Goal: Information Seeking & Learning: Learn about a topic

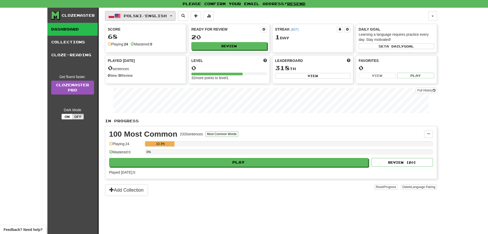
click at [158, 19] on button "Polski / English" at bounding box center [140, 16] width 70 height 10
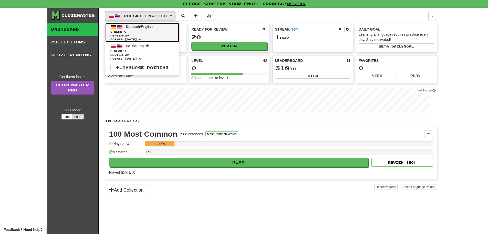
click at [148, 34] on span "Review: 20" at bounding box center [142, 36] width 64 height 4
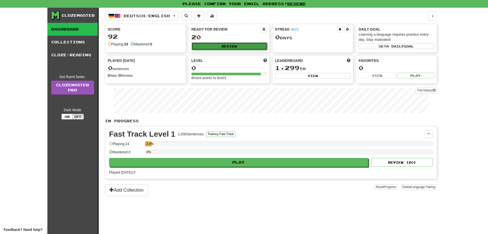
click at [217, 47] on button "Review" at bounding box center [230, 46] width 76 height 8
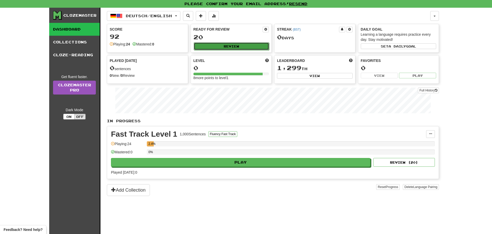
select select "**"
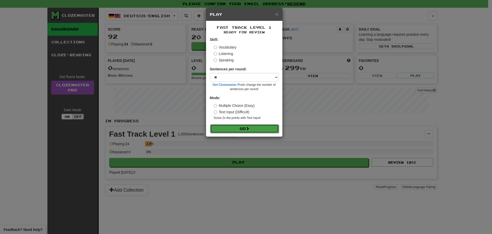
click at [240, 126] on button "Go" at bounding box center [244, 128] width 69 height 9
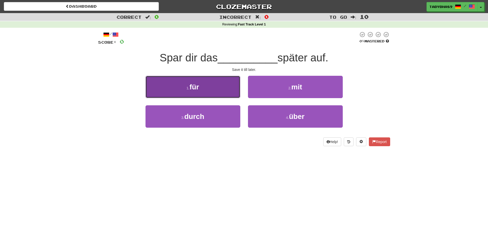
click at [223, 86] on button "1 . für" at bounding box center [193, 87] width 95 height 22
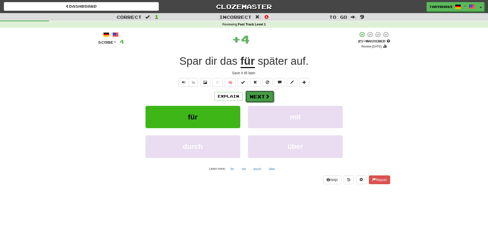
click at [257, 97] on button "Next" at bounding box center [260, 96] width 29 height 12
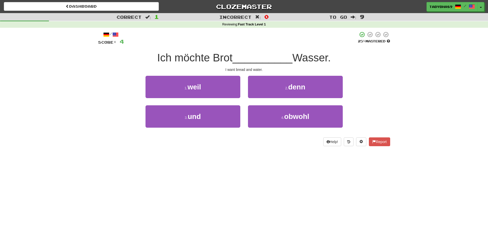
click at [222, 128] on div "3 . und" at bounding box center [193, 119] width 103 height 29
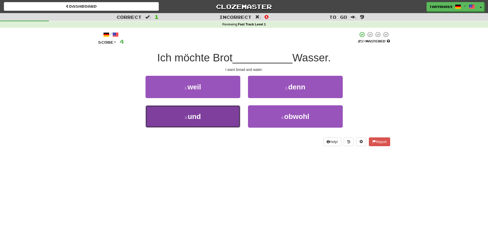
click at [221, 119] on button "3 . und" at bounding box center [193, 116] width 95 height 22
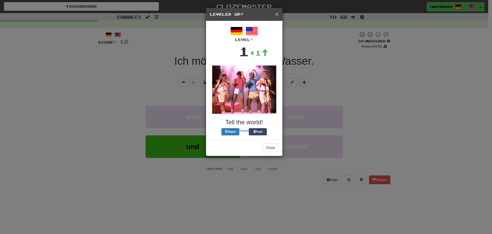
click at [277, 13] on span "×" at bounding box center [276, 14] width 3 height 6
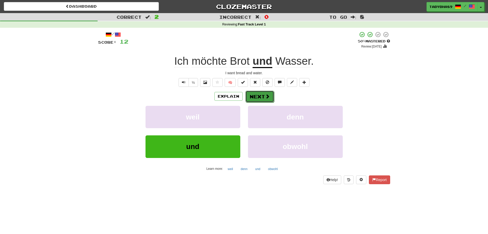
click at [267, 95] on span at bounding box center [267, 96] width 5 height 5
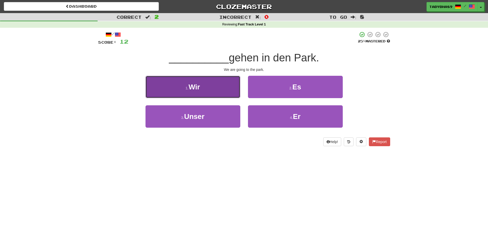
click at [237, 86] on button "1 . Wir" at bounding box center [193, 87] width 95 height 22
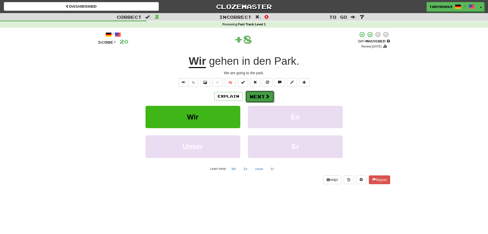
click at [264, 94] on button "Next" at bounding box center [260, 96] width 29 height 12
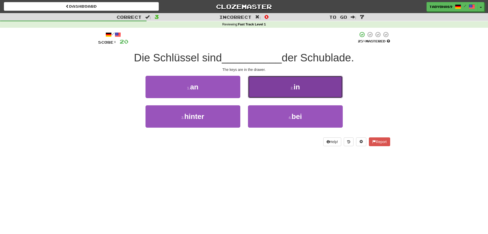
click at [263, 94] on button "2 . in" at bounding box center [295, 87] width 95 height 22
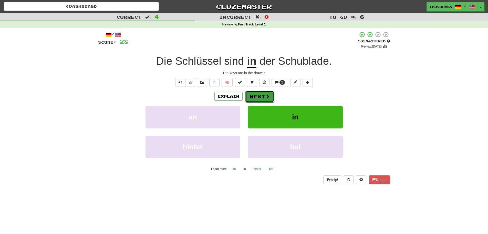
click at [263, 94] on button "Next" at bounding box center [260, 96] width 29 height 12
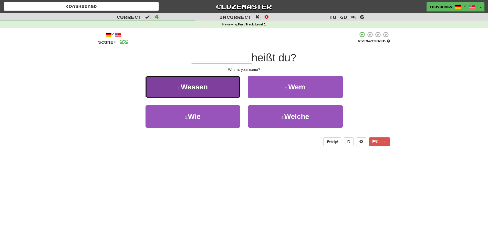
click at [229, 88] on button "1 . Wessen" at bounding box center [193, 87] width 95 height 22
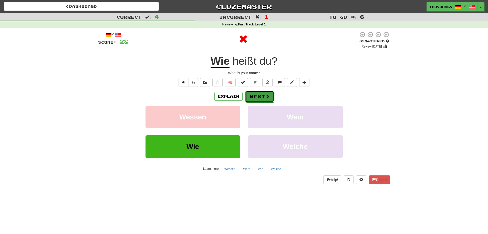
click at [261, 100] on button "Next" at bounding box center [260, 96] width 29 height 12
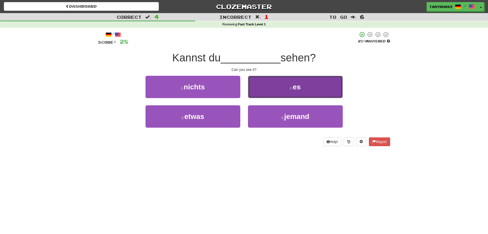
click at [253, 95] on button "2 . es" at bounding box center [295, 87] width 95 height 22
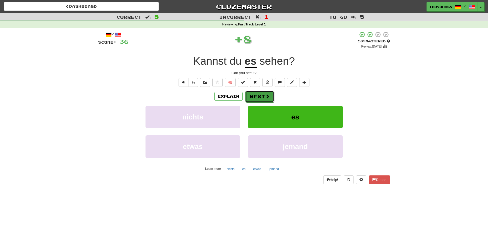
click at [254, 96] on button "Next" at bounding box center [260, 96] width 29 height 12
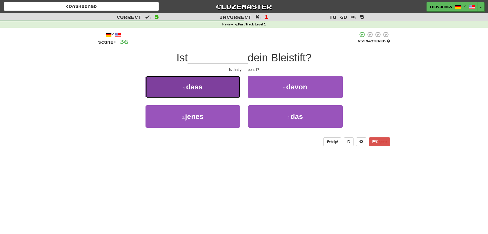
click at [227, 94] on button "1 . dass" at bounding box center [193, 87] width 95 height 22
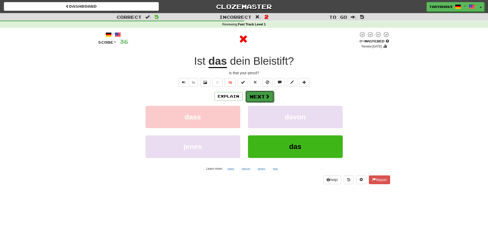
click at [258, 96] on button "Next" at bounding box center [260, 96] width 29 height 12
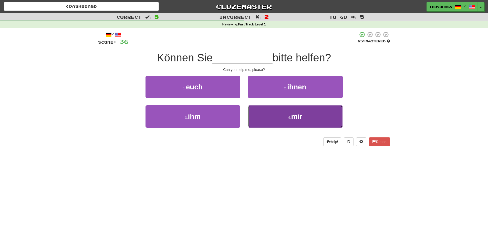
click at [271, 112] on button "4 . mir" at bounding box center [295, 116] width 95 height 22
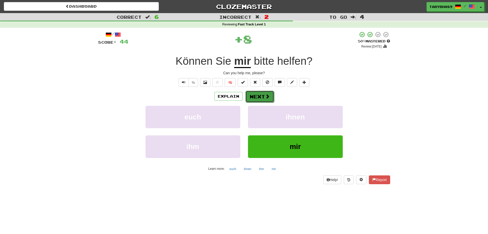
click at [259, 96] on button "Next" at bounding box center [260, 96] width 29 height 12
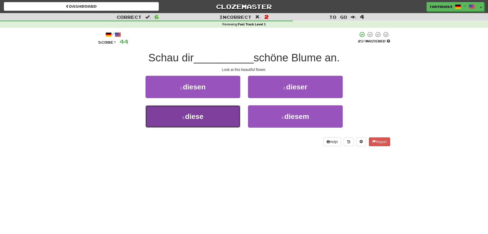
click at [229, 113] on button "3 . diese" at bounding box center [193, 116] width 95 height 22
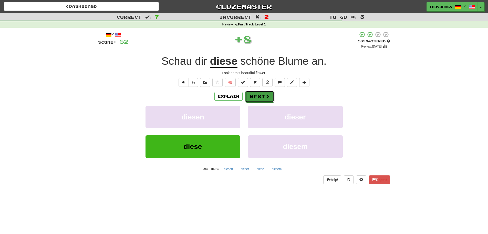
click at [257, 100] on button "Next" at bounding box center [260, 96] width 29 height 12
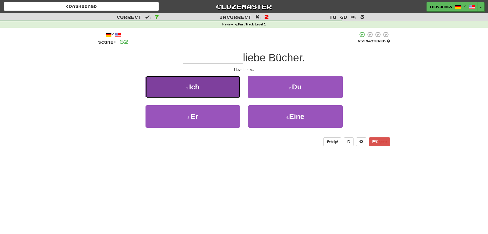
click at [229, 94] on button "1 . Ich" at bounding box center [193, 87] width 95 height 22
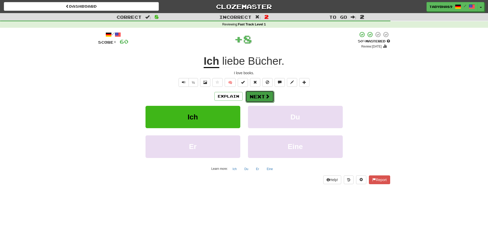
click at [260, 99] on button "Next" at bounding box center [260, 96] width 29 height 12
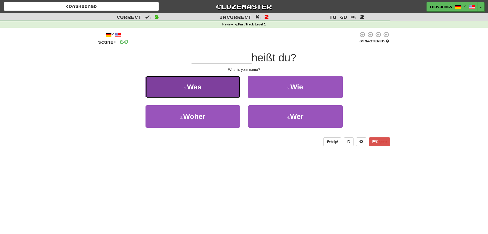
click at [233, 94] on button "1 . Was" at bounding box center [193, 87] width 95 height 22
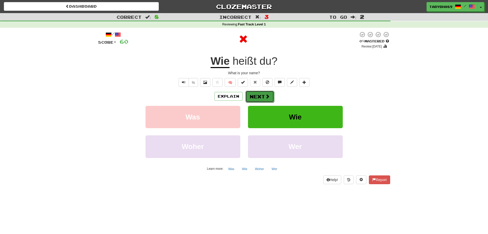
click at [268, 97] on span at bounding box center [267, 96] width 5 height 5
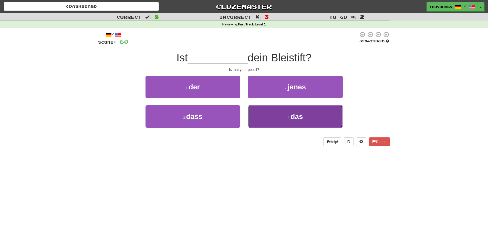
click at [276, 121] on button "4 . das" at bounding box center [295, 116] width 95 height 22
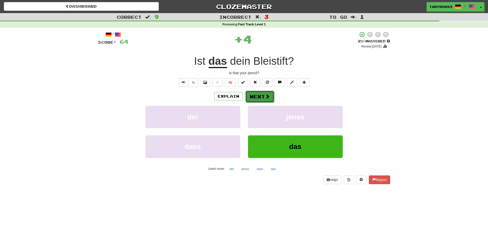
click at [257, 97] on button "Next" at bounding box center [260, 96] width 29 height 12
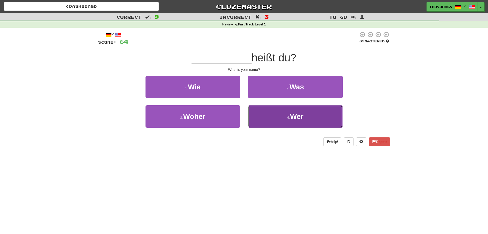
click at [270, 108] on button "4 . Wer" at bounding box center [295, 116] width 95 height 22
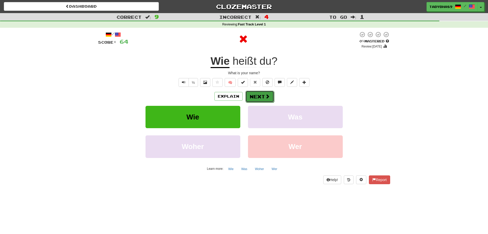
click at [255, 93] on button "Next" at bounding box center [260, 96] width 29 height 12
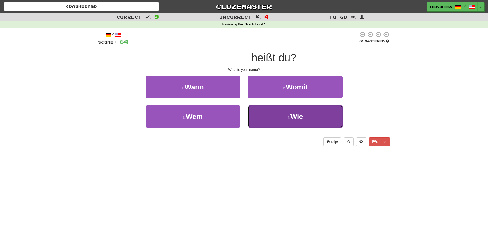
click at [273, 114] on button "4 . Wie" at bounding box center [295, 116] width 95 height 22
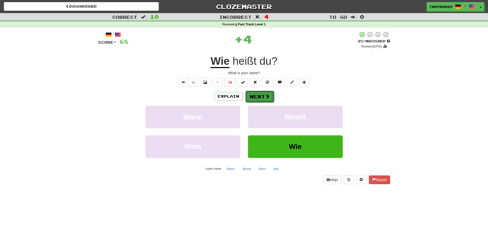
click at [266, 93] on button "Next" at bounding box center [260, 96] width 29 height 12
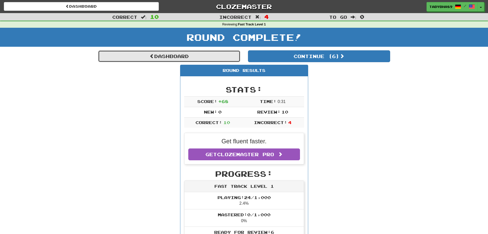
click at [207, 59] on link "Dashboard" at bounding box center [169, 56] width 142 height 12
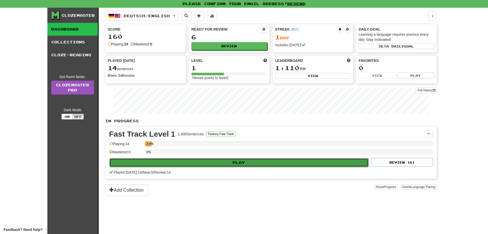
click at [205, 164] on button "Play" at bounding box center [238, 162] width 259 height 9
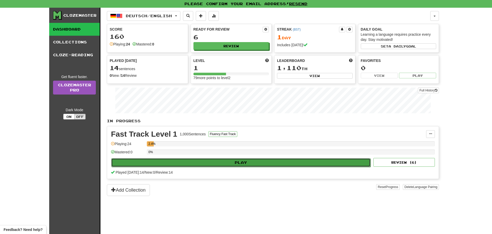
select select "**"
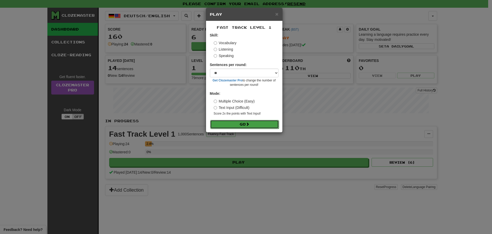
click at [231, 120] on button "Go" at bounding box center [244, 124] width 69 height 9
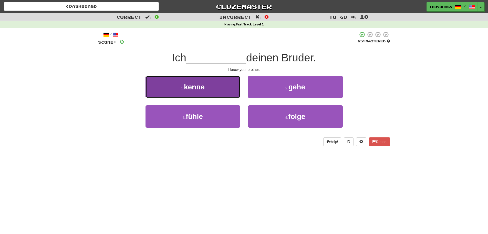
click at [224, 89] on button "1 . [GEOGRAPHIC_DATA]" at bounding box center [193, 87] width 95 height 22
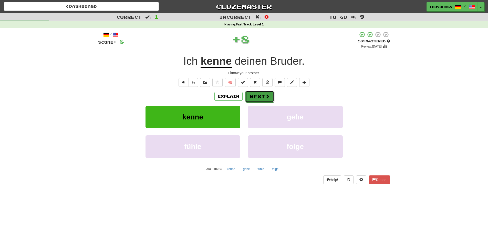
click at [257, 99] on button "Next" at bounding box center [260, 96] width 29 height 12
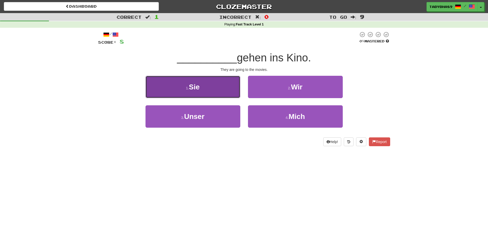
click at [232, 93] on button "1 . Sie" at bounding box center [193, 87] width 95 height 22
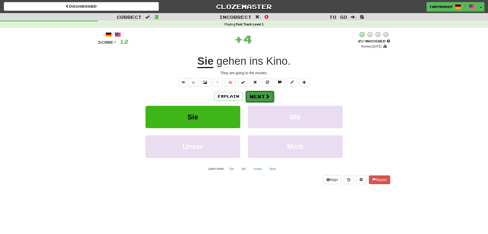
click at [259, 99] on button "Next" at bounding box center [260, 96] width 29 height 12
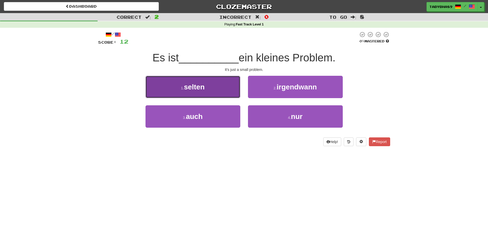
click at [238, 95] on button "1 . selten" at bounding box center [193, 87] width 95 height 22
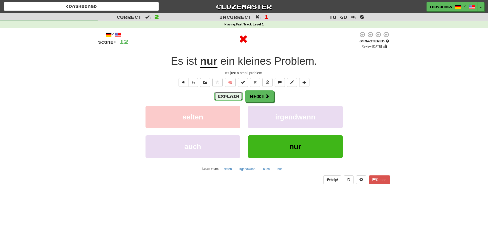
click at [237, 95] on button "Explain" at bounding box center [229, 96] width 28 height 9
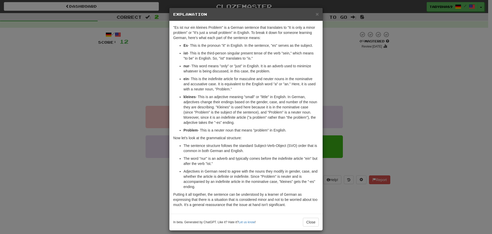
scroll to position [4, 0]
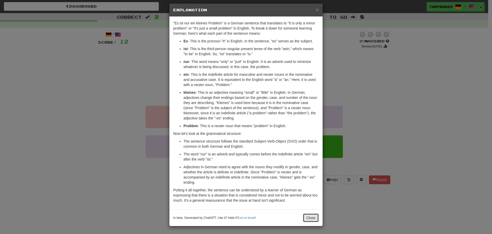
click at [311, 221] on button "Close" at bounding box center [311, 217] width 16 height 9
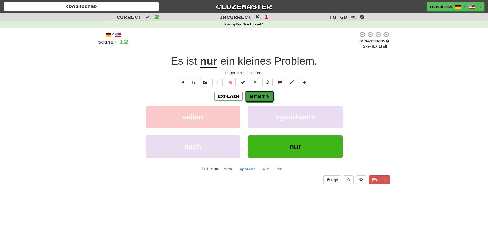
click at [262, 101] on button "Next" at bounding box center [260, 96] width 29 height 12
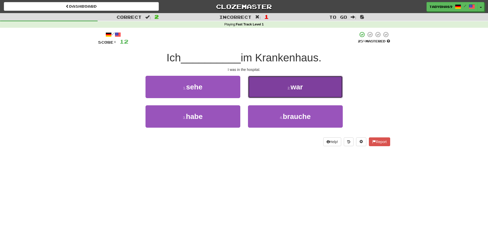
click at [266, 93] on button "2 . war" at bounding box center [295, 87] width 95 height 22
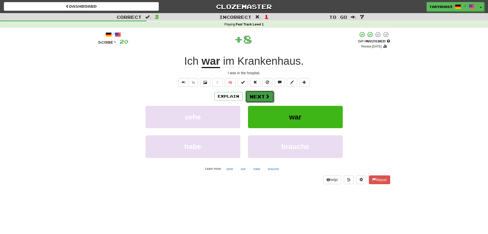
click at [260, 93] on button "Next" at bounding box center [260, 96] width 29 height 12
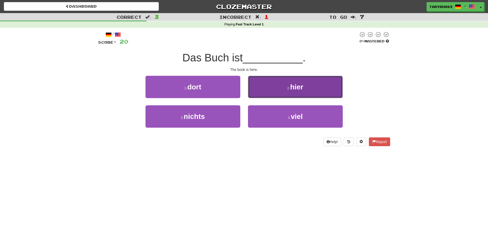
click at [257, 92] on button "2 . hier" at bounding box center [295, 87] width 95 height 22
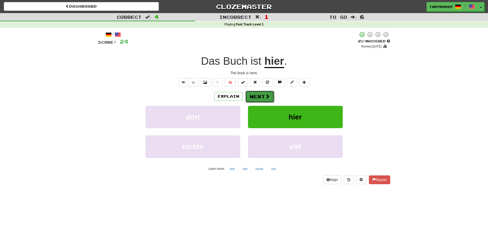
click at [257, 96] on button "Next" at bounding box center [260, 96] width 29 height 12
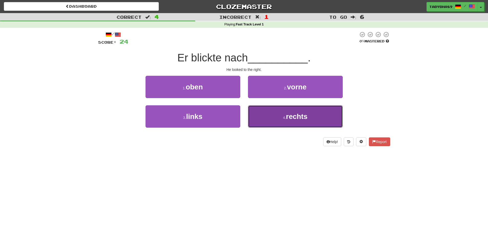
click at [254, 110] on button "4 . rechts" at bounding box center [295, 116] width 95 height 22
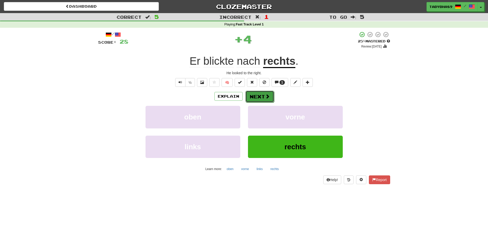
click at [255, 94] on button "Next" at bounding box center [260, 96] width 29 height 12
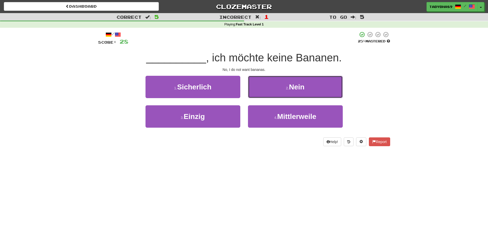
click at [293, 90] on span "Nein" at bounding box center [297, 87] width 16 height 8
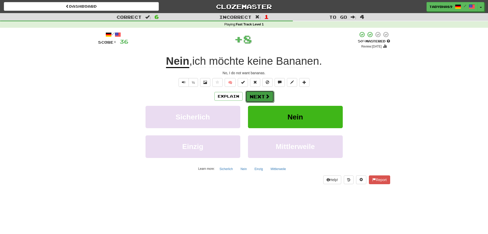
click at [261, 93] on button "Next" at bounding box center [260, 96] width 29 height 12
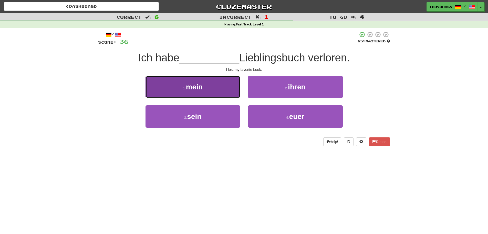
click at [209, 86] on button "1 . mein" at bounding box center [193, 87] width 95 height 22
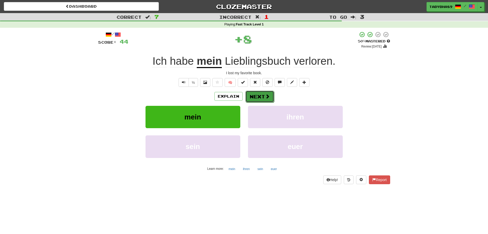
click at [260, 98] on button "Next" at bounding box center [260, 96] width 29 height 12
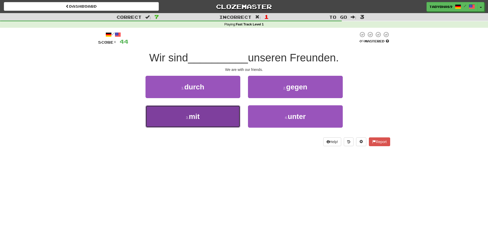
click at [222, 113] on button "3 . mit" at bounding box center [193, 116] width 95 height 22
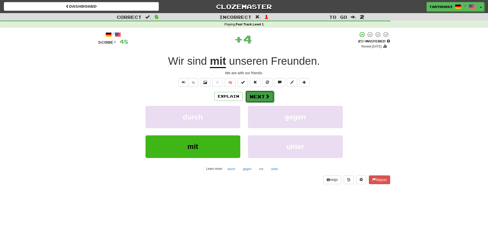
click at [264, 93] on button "Next" at bounding box center [260, 96] width 29 height 12
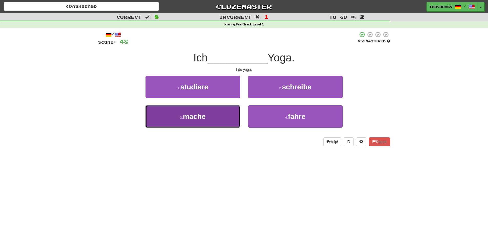
click at [227, 112] on button "3 . mache" at bounding box center [193, 116] width 95 height 22
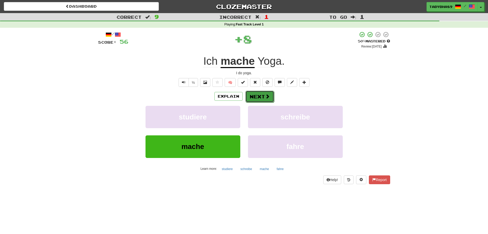
click at [264, 96] on button "Next" at bounding box center [260, 96] width 29 height 12
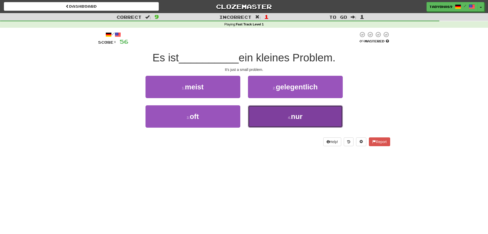
click at [266, 115] on button "4 . nur" at bounding box center [295, 116] width 95 height 22
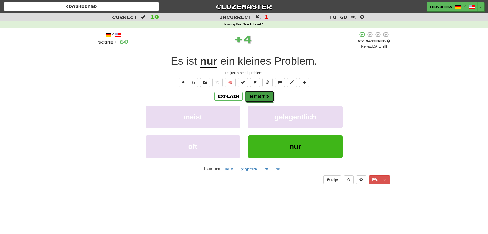
click at [260, 94] on button "Next" at bounding box center [260, 96] width 29 height 12
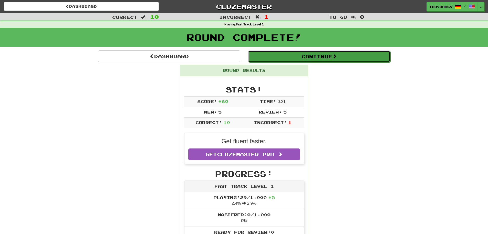
click at [324, 62] on button "Continue" at bounding box center [319, 57] width 142 height 12
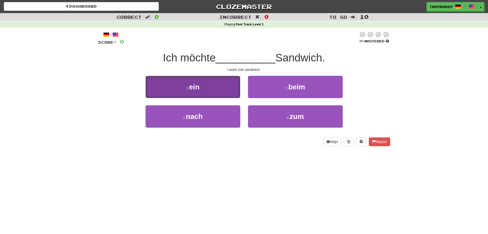
click at [218, 86] on button "1 . ein" at bounding box center [193, 87] width 95 height 22
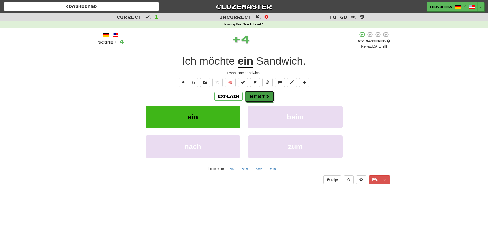
click at [264, 98] on button "Next" at bounding box center [260, 96] width 29 height 12
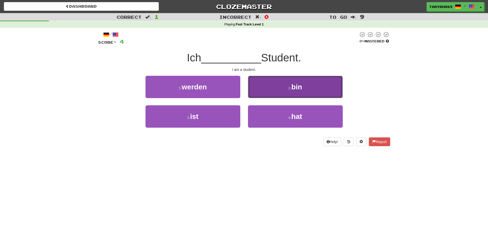
click at [268, 92] on button "2 . bin" at bounding box center [295, 87] width 95 height 22
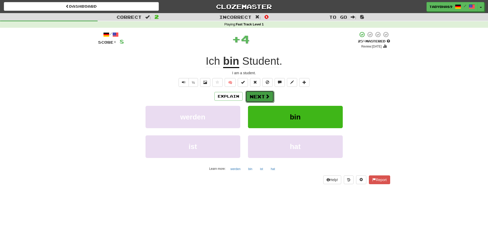
click at [255, 98] on button "Next" at bounding box center [260, 96] width 29 height 12
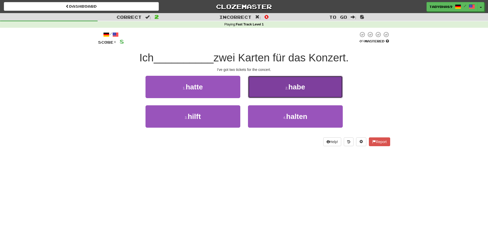
click at [308, 86] on button "2 . habe" at bounding box center [295, 87] width 95 height 22
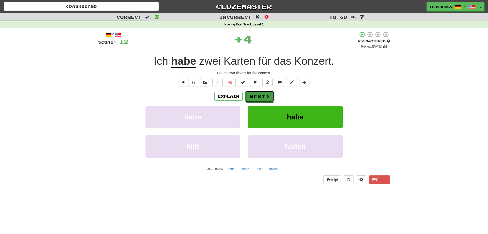
click at [272, 95] on button "Next" at bounding box center [260, 96] width 29 height 12
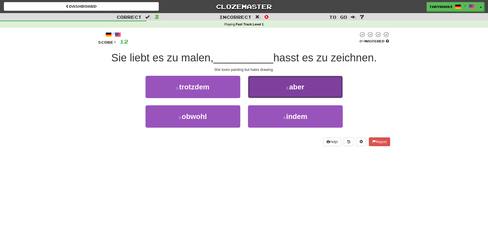
click at [281, 85] on button "2 . aber" at bounding box center [295, 87] width 95 height 22
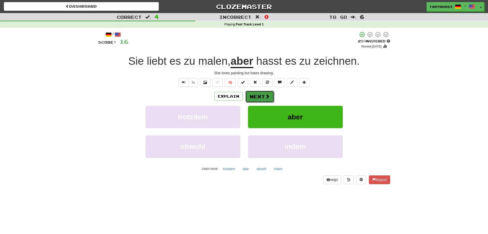
click at [257, 95] on button "Next" at bounding box center [260, 96] width 29 height 12
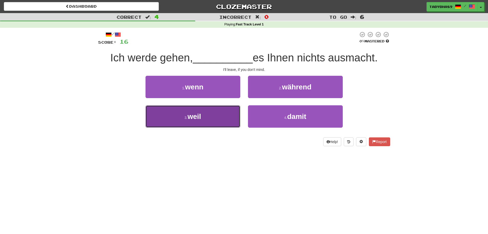
click at [222, 108] on button "3 . weil" at bounding box center [193, 116] width 95 height 22
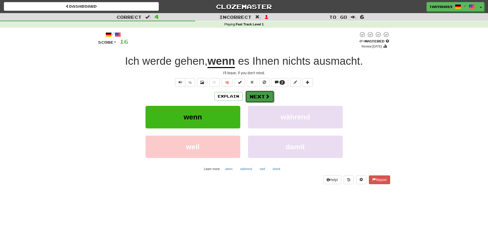
click at [250, 98] on button "Next" at bounding box center [260, 96] width 29 height 12
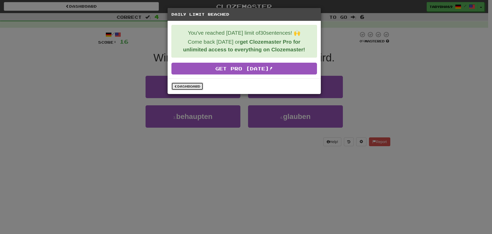
click at [184, 85] on link "Dashboard" at bounding box center [188, 86] width 32 height 8
